Goal: Task Accomplishment & Management: Use online tool/utility

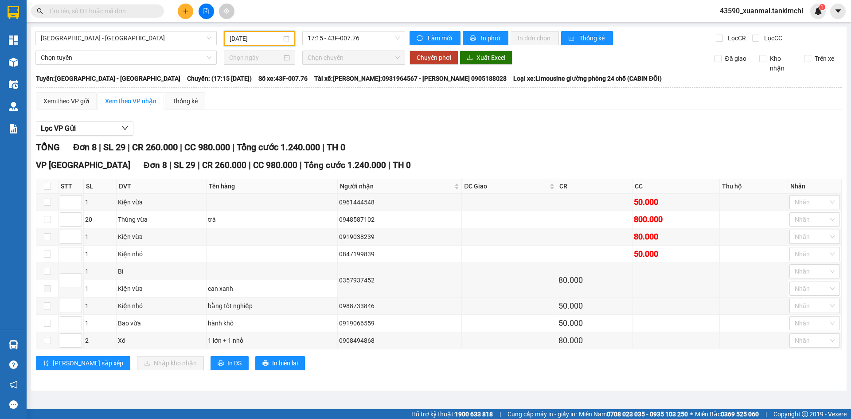
click at [265, 40] on input "[DATE]" at bounding box center [256, 39] width 52 height 10
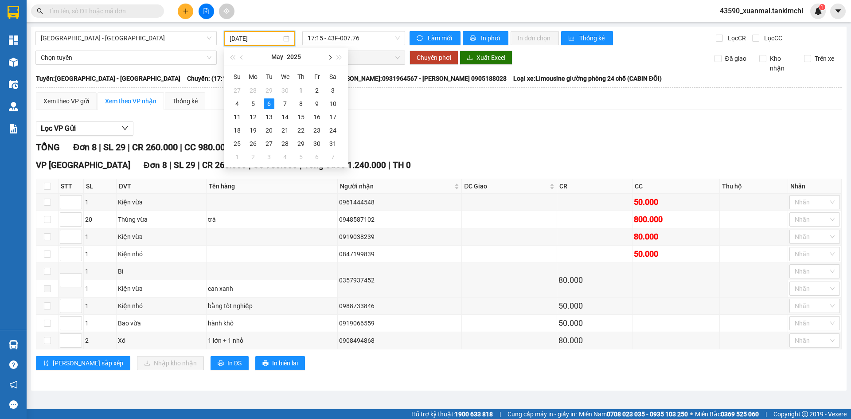
click at [329, 59] on span "button" at bounding box center [329, 57] width 4 height 4
click at [318, 106] on div "12" at bounding box center [317, 103] width 11 height 11
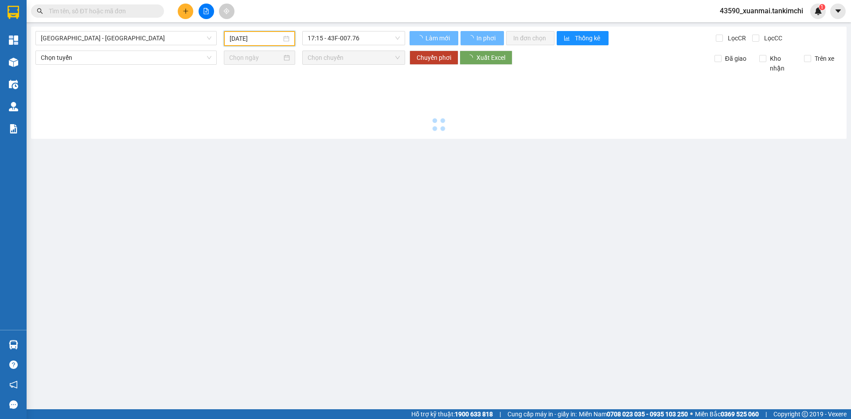
type input "[DATE]"
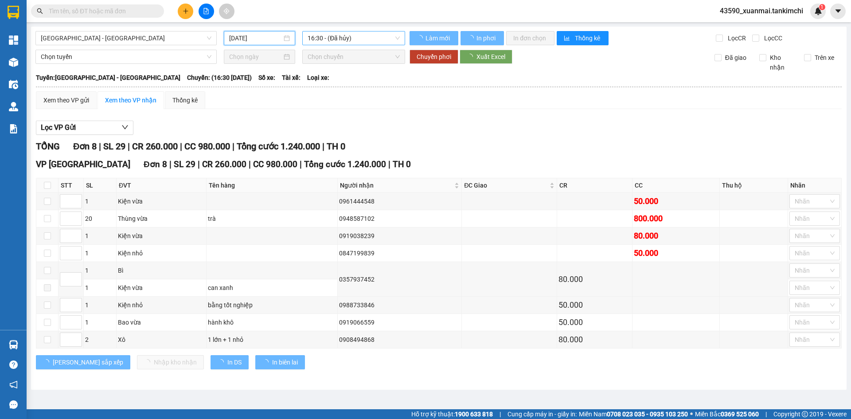
click at [367, 40] on span "16:30 - (Đã hủy)" at bounding box center [354, 37] width 92 height 13
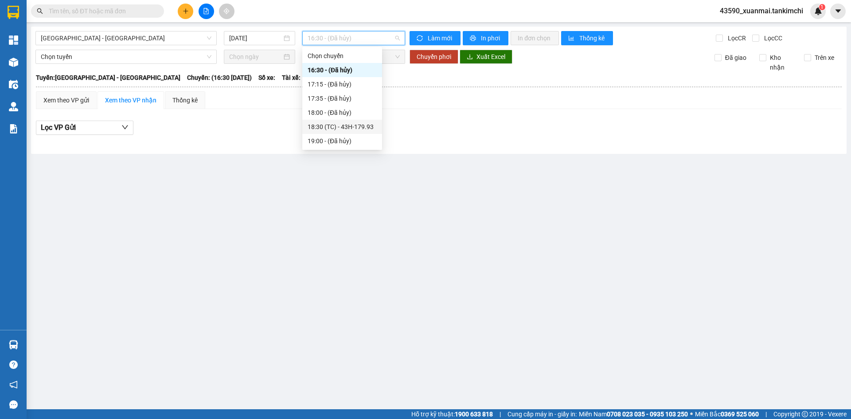
click at [367, 124] on div "18:30 (TC) - 43H-179.93" at bounding box center [342, 127] width 69 height 10
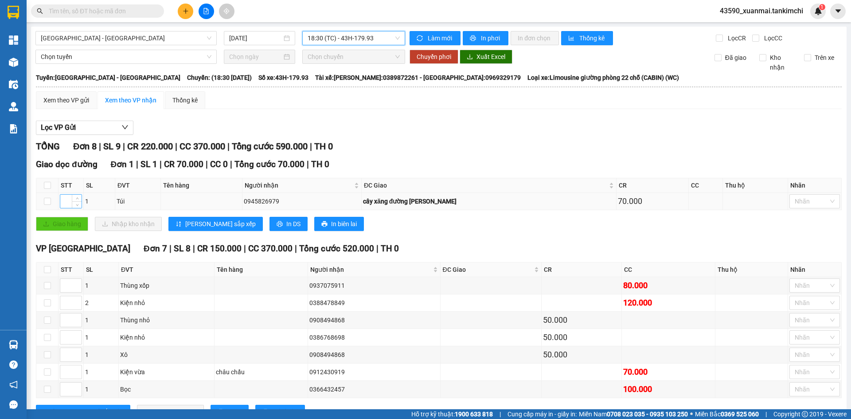
click at [62, 206] on input at bounding box center [70, 201] width 21 height 13
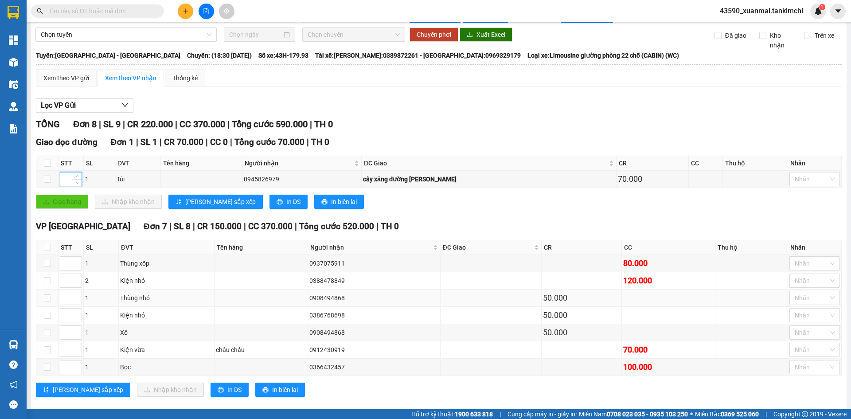
scroll to position [35, 0]
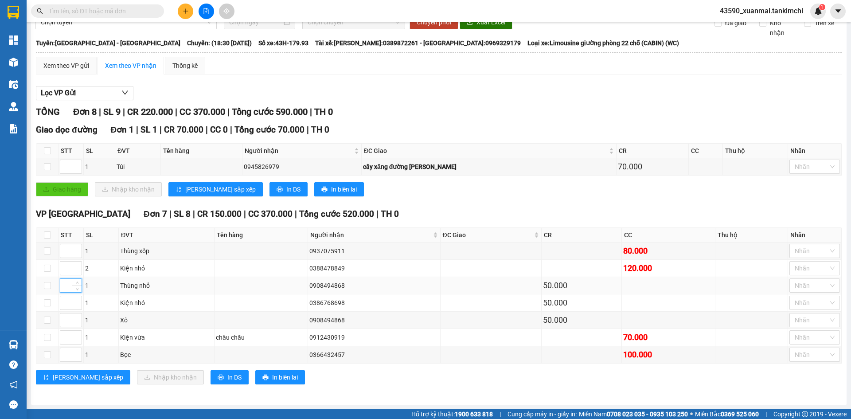
click at [61, 283] on input at bounding box center [70, 285] width 21 height 13
type input "1"
click at [63, 320] on input at bounding box center [70, 319] width 21 height 13
type input "2"
click at [65, 302] on input at bounding box center [70, 302] width 21 height 13
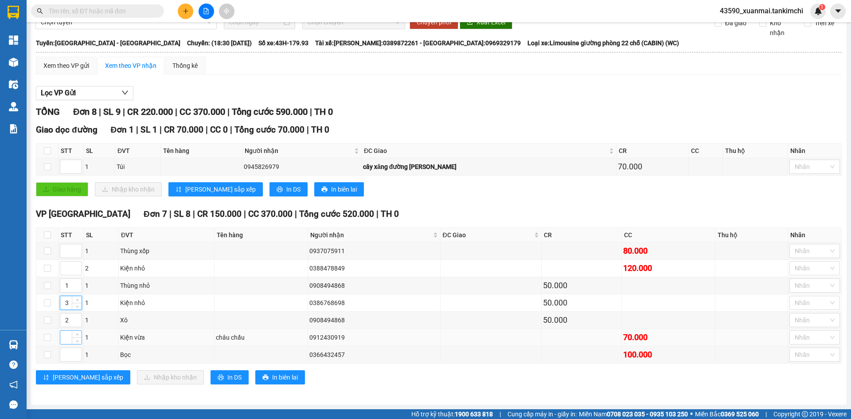
type input "3"
click at [64, 336] on input at bounding box center [70, 337] width 21 height 13
type input "4"
click at [64, 248] on input at bounding box center [70, 250] width 21 height 13
type input "5"
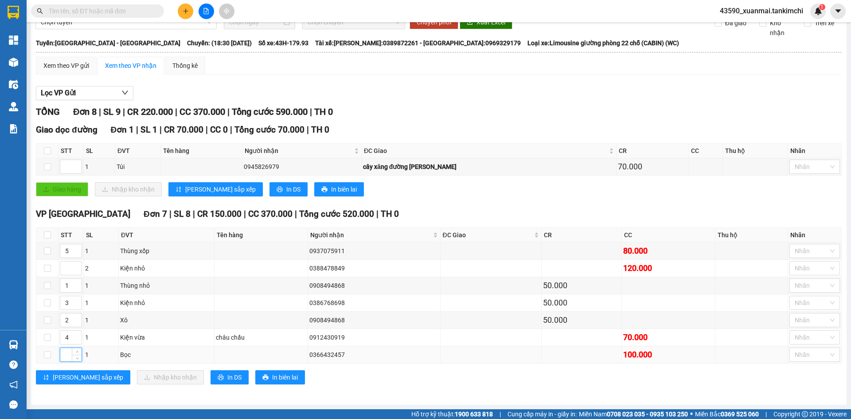
click at [64, 353] on input at bounding box center [70, 354] width 21 height 13
type input "6"
click at [66, 273] on input at bounding box center [70, 268] width 21 height 13
type input "7"
click at [72, 374] on span "[PERSON_NAME] sắp xếp" at bounding box center [88, 377] width 70 height 10
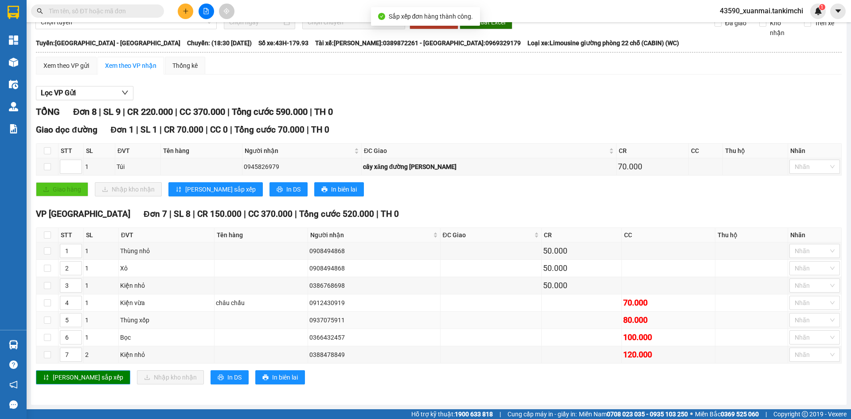
scroll to position [0, 0]
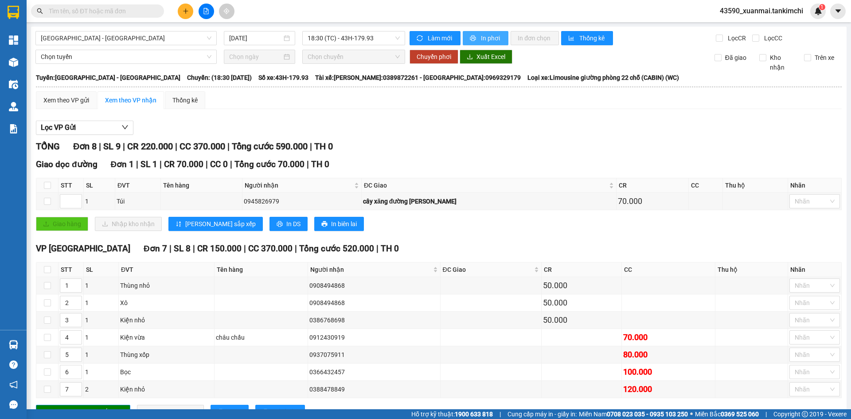
click at [486, 37] on span "In phơi" at bounding box center [491, 38] width 20 height 10
